Goal: Task Accomplishment & Management: Use online tool/utility

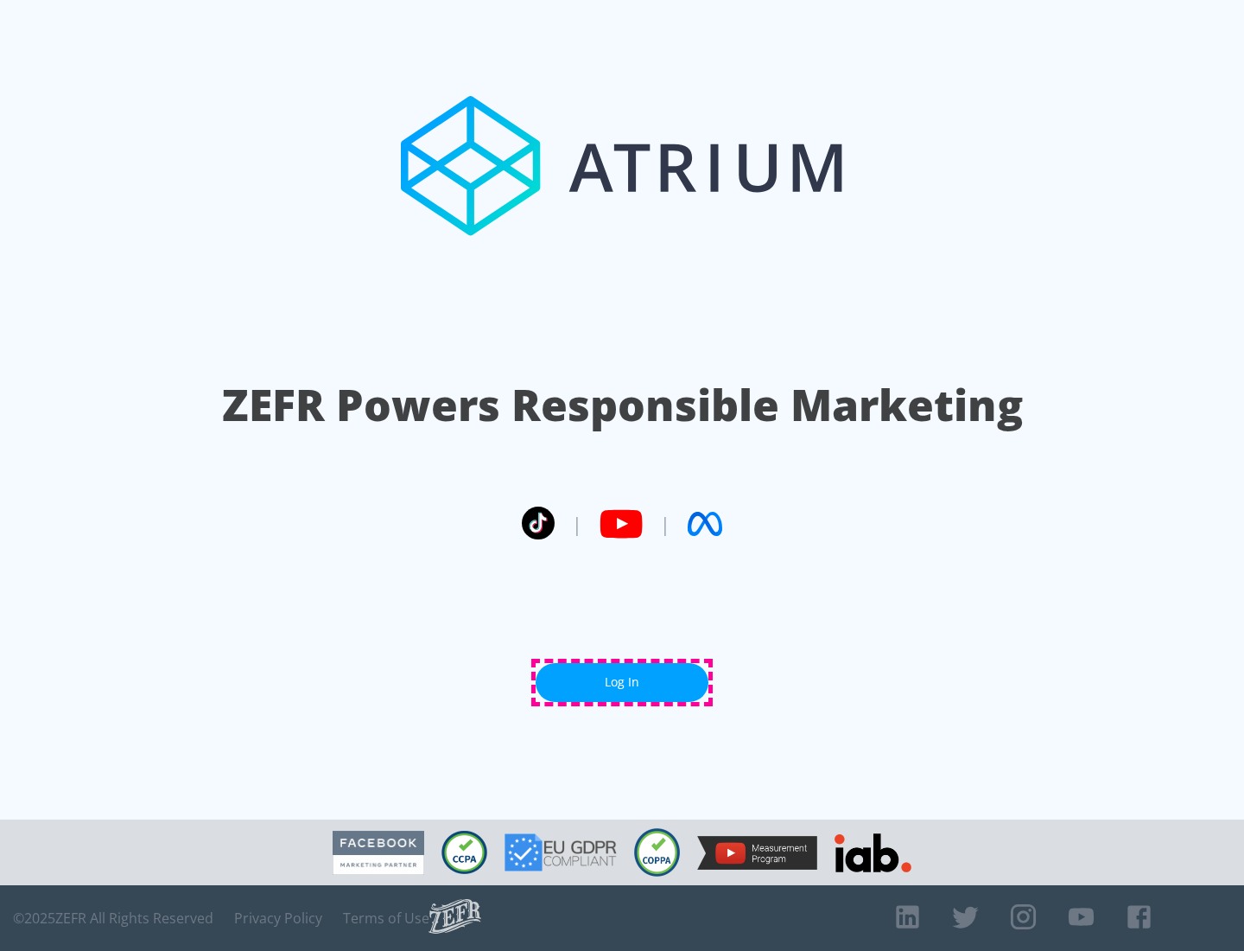
click at [622, 682] on link "Log In" at bounding box center [622, 682] width 173 height 39
